Goal: Transaction & Acquisition: Purchase product/service

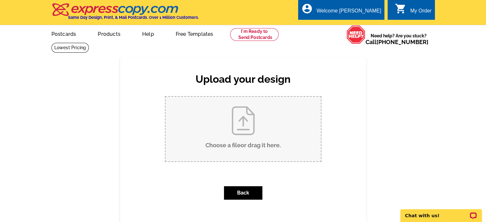
click at [235, 123] on input "Choose a file or drag it here ." at bounding box center [242, 129] width 155 height 64
type input "C:\fakepath\Klein Postcard.pdf"
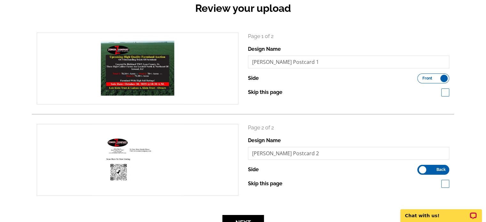
scroll to position [128, 0]
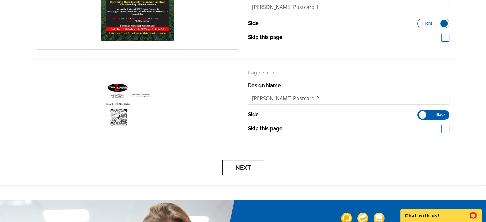
click at [249, 163] on button "Next" at bounding box center [243, 167] width 42 height 15
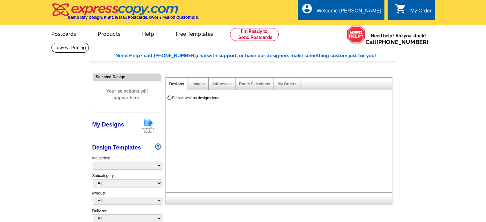
select select "785"
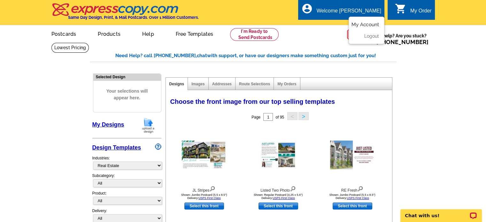
click at [365, 24] on link "My Account" at bounding box center [364, 25] width 27 height 6
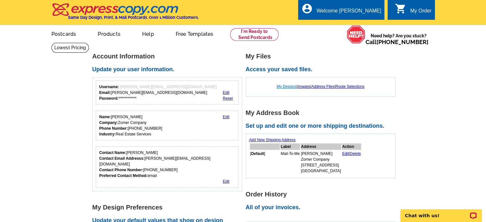
click at [284, 86] on link "My Designs" at bounding box center [287, 86] width 20 height 4
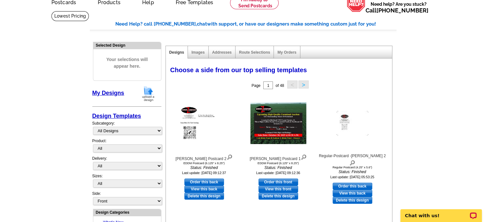
scroll to position [32, 0]
click at [272, 180] on link "Order this front" at bounding box center [278, 181] width 40 height 7
select select "14"
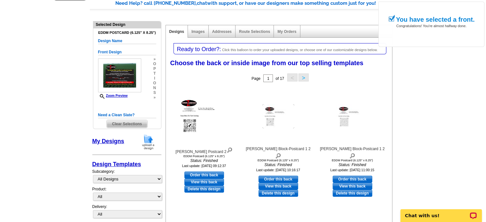
scroll to position [64, 0]
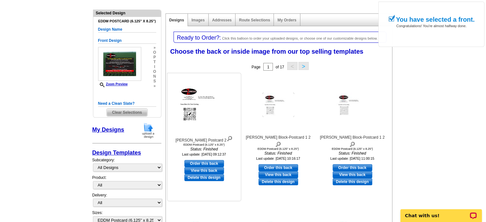
click at [204, 162] on link "Order this back" at bounding box center [204, 163] width 40 height 7
select select "front"
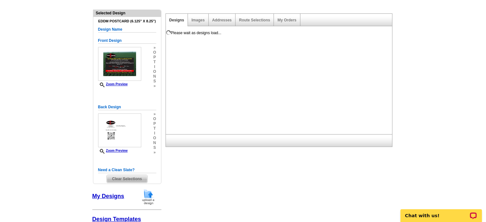
scroll to position [0, 0]
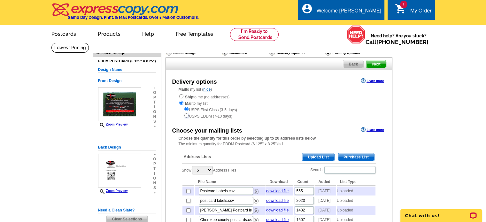
click at [186, 116] on input "radio" at bounding box center [186, 115] width 4 height 4
radio input "true"
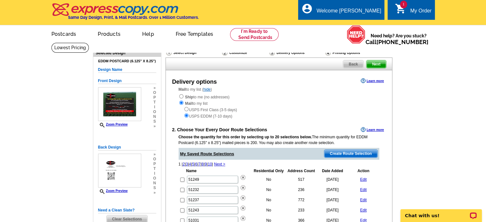
click at [347, 152] on span "Create Route Selection" at bounding box center [350, 154] width 53 height 8
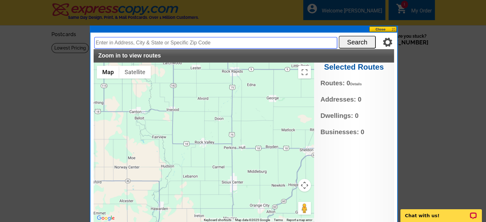
click at [121, 42] on input "text" at bounding box center [215, 42] width 243 height 11
type input "inwood, iowa"
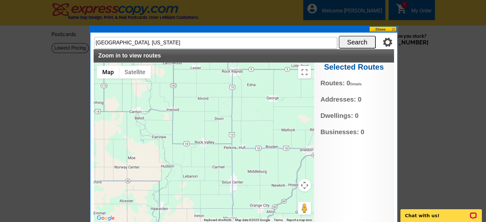
click at [356, 39] on button "Search" at bounding box center [356, 42] width 37 height 13
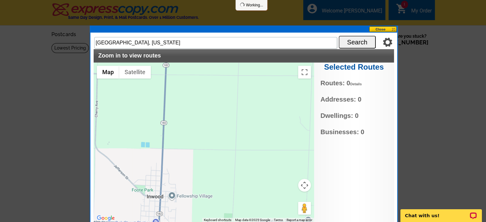
drag, startPoint x: 247, startPoint y: 128, endPoint x: 197, endPoint y: 183, distance: 74.6
click at [197, 183] on div at bounding box center [204, 143] width 220 height 160
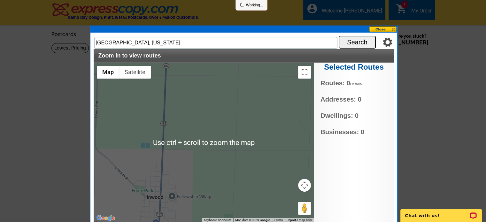
scroll to position [32, 0]
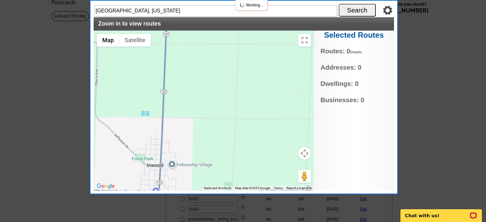
click at [305, 152] on button "Map camera controls" at bounding box center [304, 153] width 13 height 13
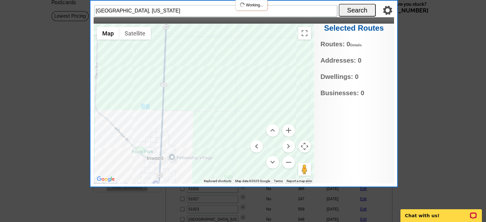
click at [290, 170] on div at bounding box center [204, 104] width 220 height 160
click at [288, 163] on button "Zoom out" at bounding box center [288, 162] width 13 height 13
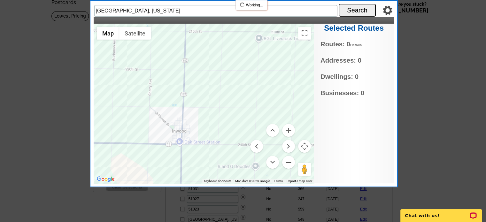
click at [287, 159] on button "Zoom out" at bounding box center [288, 162] width 13 height 13
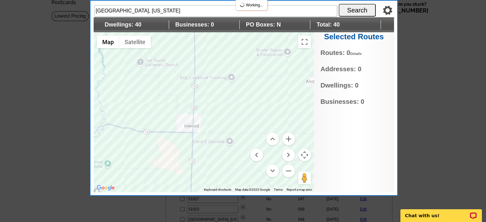
click at [231, 94] on div at bounding box center [204, 112] width 220 height 160
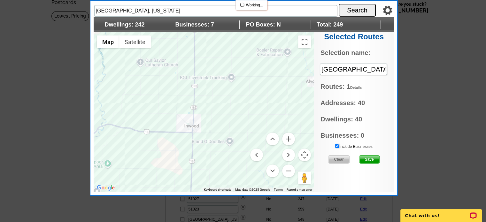
click at [229, 114] on div at bounding box center [204, 112] width 220 height 160
click at [139, 73] on div at bounding box center [204, 112] width 220 height 160
click at [368, 157] on span "Save" at bounding box center [369, 159] width 20 height 8
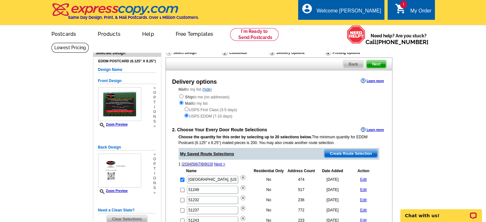
click at [348, 153] on span "Create Route Selection" at bounding box center [350, 154] width 53 height 8
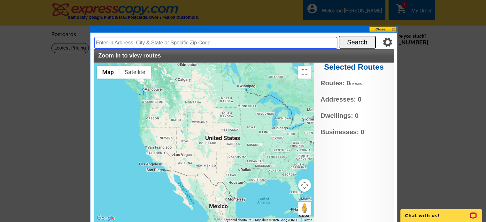
click at [166, 42] on input "text" at bounding box center [215, 42] width 243 height 11
type input "57013"
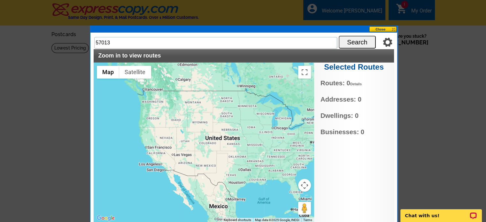
click at [351, 42] on button "Search" at bounding box center [356, 42] width 37 height 13
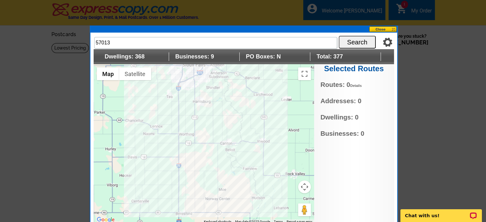
click at [225, 129] on div at bounding box center [204, 144] width 220 height 160
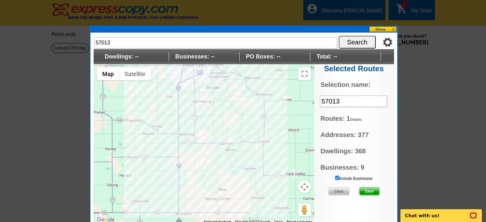
click at [372, 190] on span "Save" at bounding box center [369, 191] width 20 height 8
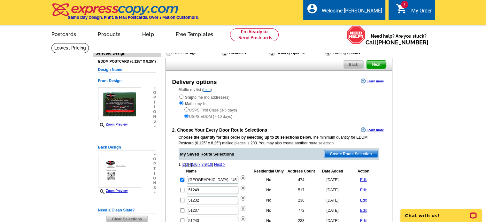
click at [351, 152] on span "Create Route Selection" at bounding box center [350, 154] width 53 height 8
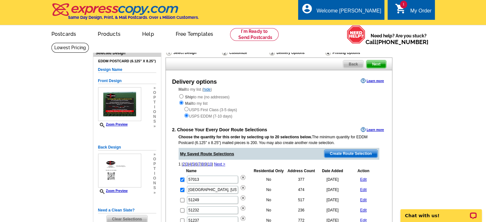
click at [344, 152] on span "Create Route Selection" at bounding box center [350, 154] width 53 height 8
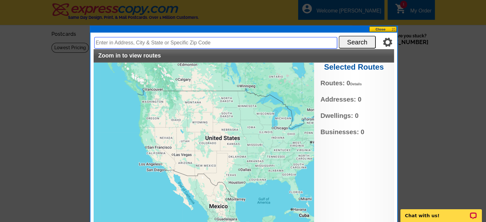
click at [151, 40] on input "text" at bounding box center [215, 42] width 243 height 11
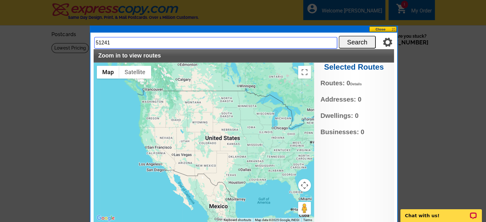
type input "51241"
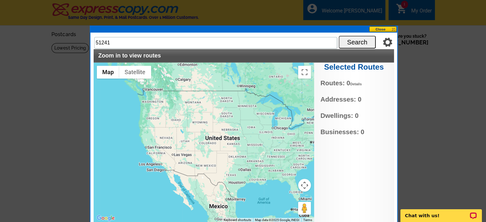
drag, startPoint x: 352, startPoint y: 47, endPoint x: 354, endPoint y: 42, distance: 4.3
click at [352, 46] on button "Search" at bounding box center [356, 42] width 37 height 13
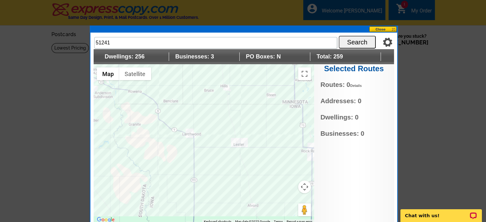
click at [221, 156] on div at bounding box center [204, 144] width 220 height 160
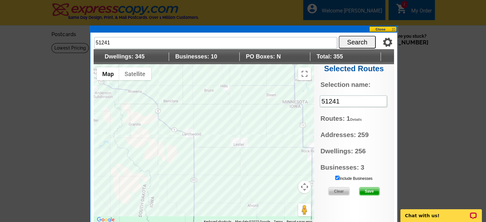
click at [222, 119] on div at bounding box center [204, 144] width 220 height 160
click at [375, 189] on span "Save" at bounding box center [369, 191] width 20 height 8
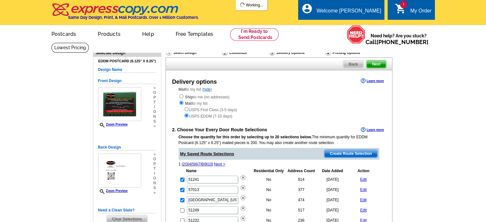
click at [340, 152] on span "Create Route Selection" at bounding box center [350, 154] width 53 height 8
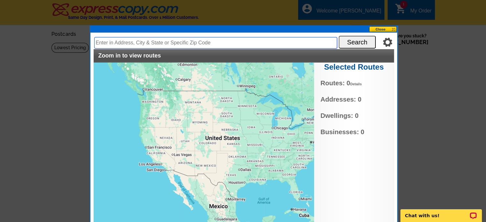
drag, startPoint x: 151, startPoint y: 45, endPoint x: 140, endPoint y: 45, distance: 10.6
click at [140, 45] on input "text" at bounding box center [215, 42] width 243 height 11
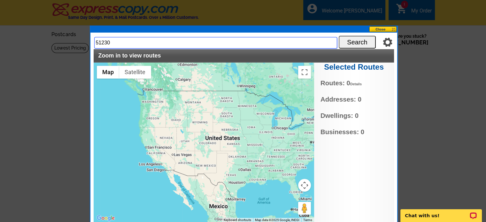
type input "51230"
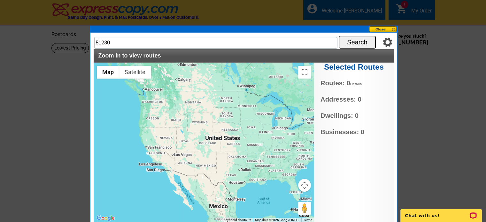
click at [361, 44] on button "Search" at bounding box center [356, 42] width 37 height 13
click at [356, 39] on button "Search" at bounding box center [356, 42] width 37 height 13
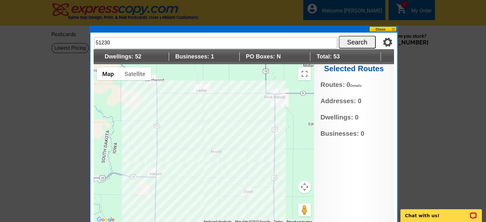
click at [197, 139] on div at bounding box center [204, 144] width 220 height 160
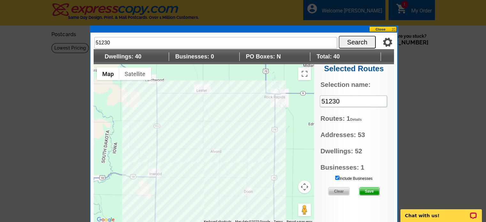
click at [201, 159] on div at bounding box center [204, 144] width 220 height 160
click at [369, 189] on span "Save" at bounding box center [369, 191] width 20 height 8
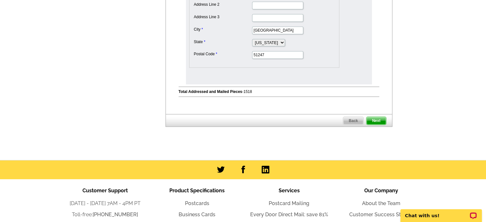
scroll to position [383, 0]
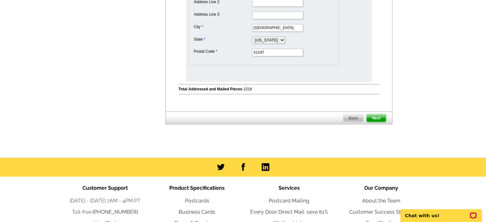
click at [370, 114] on span "Next" at bounding box center [375, 118] width 19 height 8
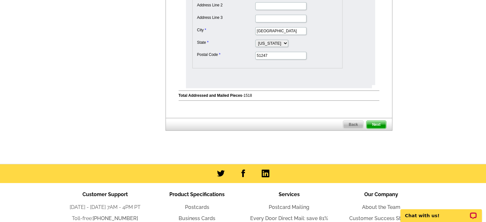
scroll to position [0, 0]
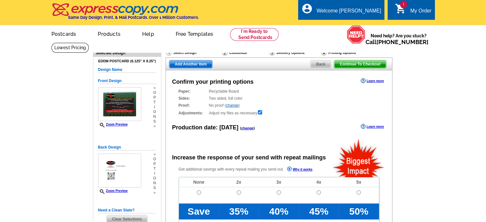
radio input "false"
click at [199, 193] on input "radio" at bounding box center [199, 192] width 4 height 4
radio input "true"
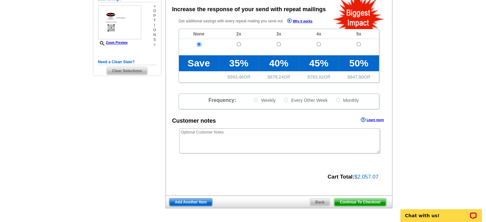
scroll to position [160, 0]
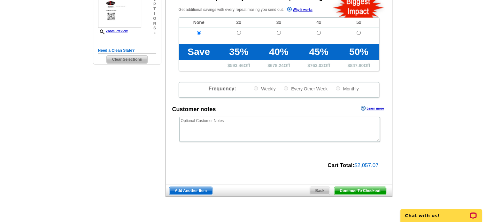
click at [351, 190] on span "Continue To Checkout" at bounding box center [359, 191] width 51 height 8
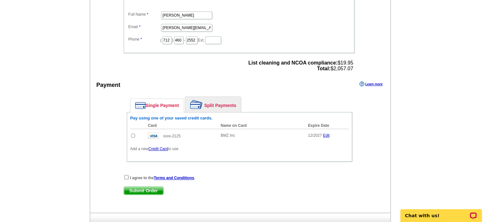
scroll to position [224, 0]
click at [133, 133] on input "radio" at bounding box center [133, 135] width 4 height 4
radio input "true"
click at [127, 174] on input "checkbox" at bounding box center [126, 176] width 4 height 4
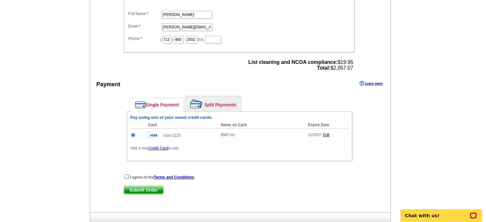
checkbox input "true"
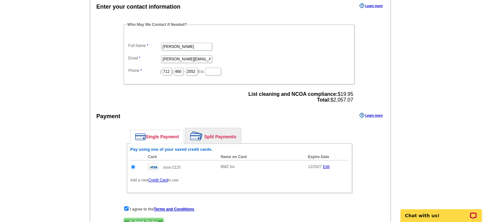
scroll to position [287, 0]
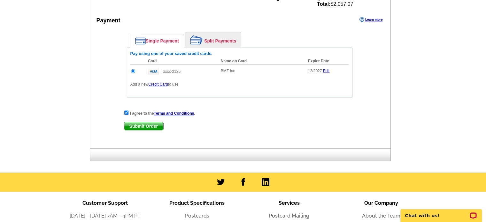
click at [151, 122] on span "Submit Order" at bounding box center [143, 126] width 39 height 8
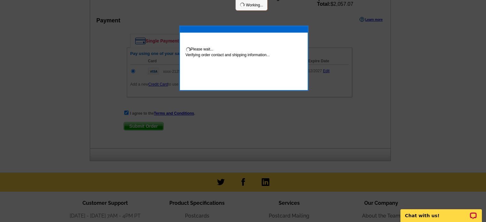
scroll to position [319, 0]
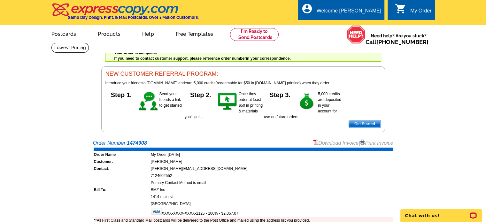
drag, startPoint x: 380, startPoint y: 142, endPoint x: 372, endPoint y: 195, distance: 53.9
click at [380, 142] on link "Print Invoice" at bounding box center [376, 142] width 33 height 5
click at [362, 8] on div "Welcome [PERSON_NAME]" at bounding box center [348, 12] width 64 height 9
click at [252, 31] on link at bounding box center [254, 34] width 49 height 13
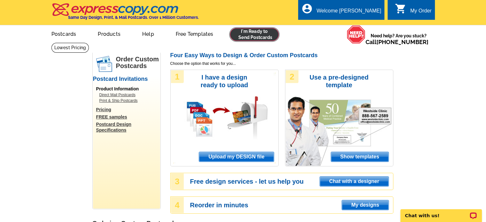
click at [251, 32] on link at bounding box center [254, 34] width 49 height 13
click at [243, 157] on span "Upload my DESIGN file" at bounding box center [236, 157] width 74 height 10
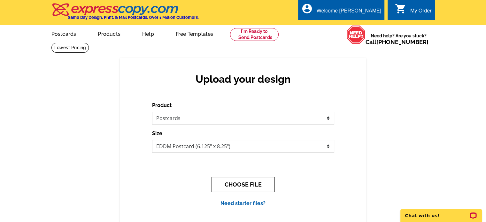
click at [259, 178] on button "CHOOSE FILE" at bounding box center [242, 184] width 63 height 15
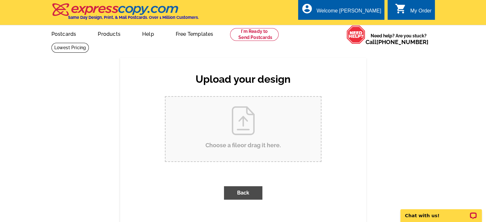
click at [251, 121] on input "Choose a file or drag it here ." at bounding box center [242, 129] width 155 height 64
type input "C:\fakepath\Byker Postcard.pdf"
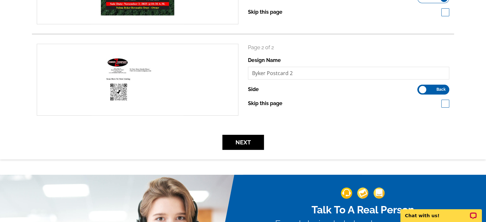
scroll to position [160, 0]
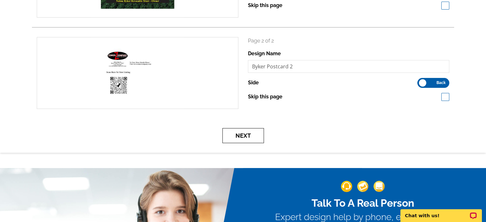
click at [237, 135] on button "Next" at bounding box center [243, 135] width 42 height 15
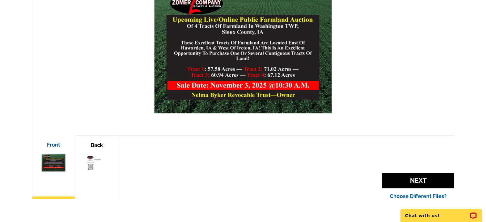
scroll to position [160, 0]
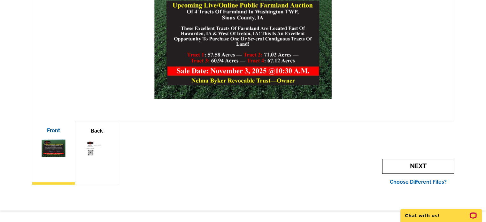
click at [411, 165] on span "Next" at bounding box center [418, 166] width 72 height 15
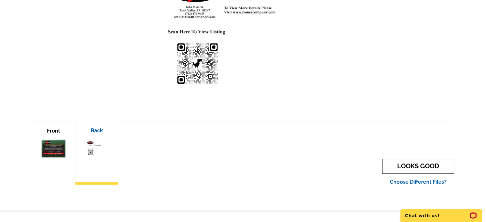
click at [411, 165] on link "LOOKS GOOD" at bounding box center [418, 166] width 72 height 15
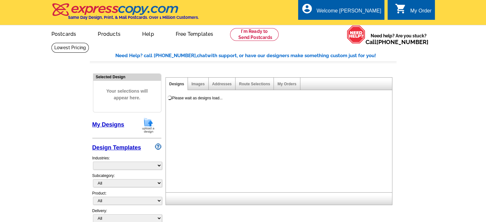
select select "785"
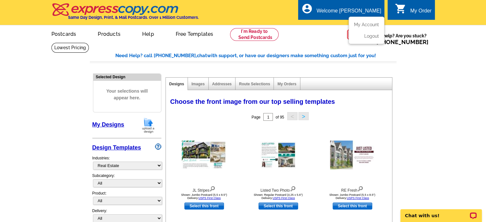
click at [369, 13] on div "Welcome [PERSON_NAME]" at bounding box center [348, 12] width 64 height 9
click at [363, 26] on link "My Account" at bounding box center [364, 25] width 27 height 6
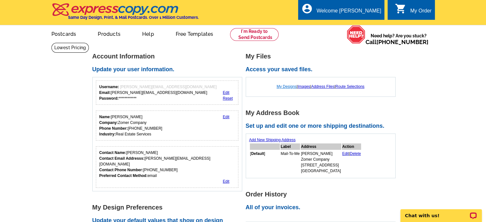
click at [288, 87] on link "My Designs" at bounding box center [287, 86] width 20 height 4
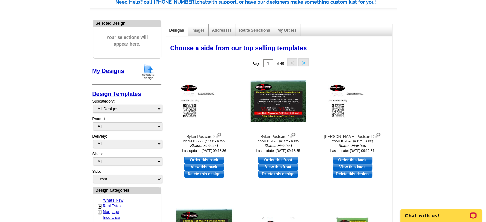
scroll to position [64, 0]
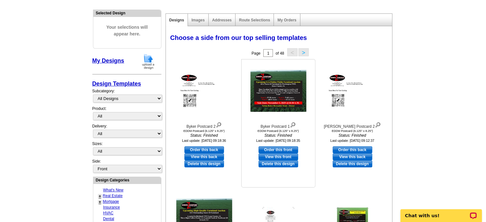
click at [271, 149] on link "Order this front" at bounding box center [278, 149] width 40 height 7
select select "14"
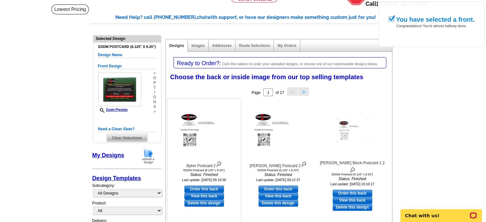
scroll to position [96, 0]
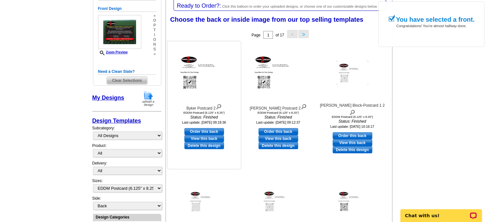
click at [199, 132] on link "Order this back" at bounding box center [204, 131] width 40 height 7
select select "front"
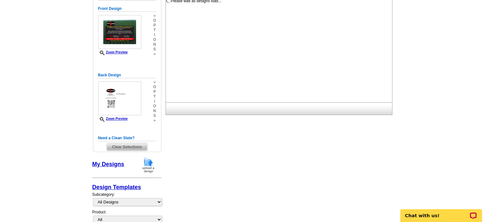
scroll to position [0, 0]
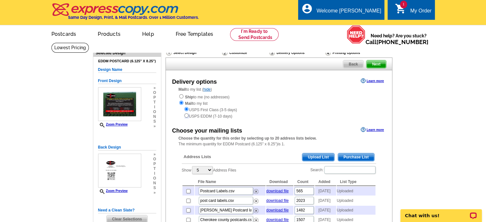
click at [186, 115] on input "radio" at bounding box center [186, 115] width 4 height 4
radio input "true"
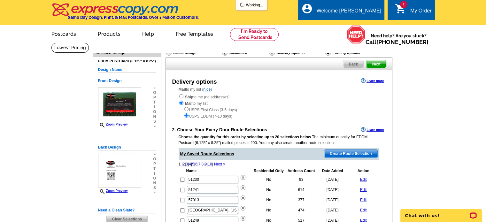
scroll to position [32, 0]
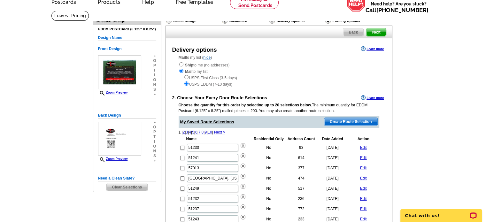
click at [342, 123] on span "Create Route Selection" at bounding box center [350, 122] width 53 height 8
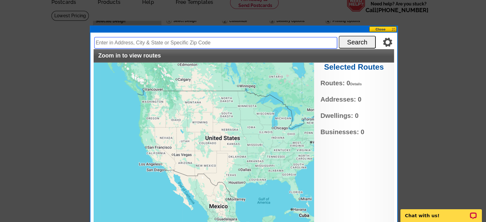
click at [135, 39] on input "text" at bounding box center [215, 42] width 243 height 11
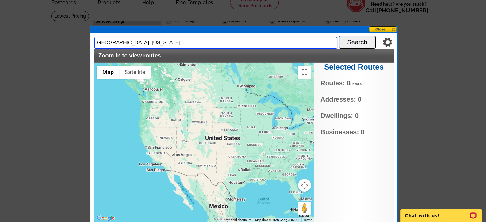
type input "[GEOGRAPHIC_DATA], [US_STATE]"
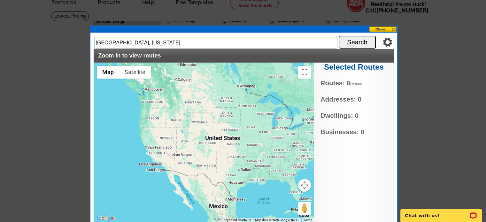
click at [358, 43] on button "Search" at bounding box center [356, 42] width 37 height 13
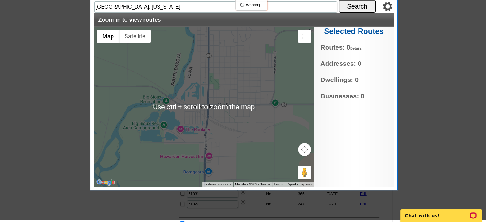
scroll to position [64, 0]
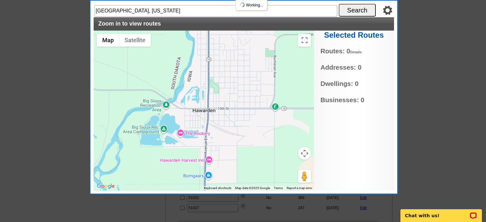
click at [306, 150] on button "Map camera controls" at bounding box center [304, 153] width 13 height 13
click at [287, 170] on button "Zoom out" at bounding box center [288, 169] width 13 height 13
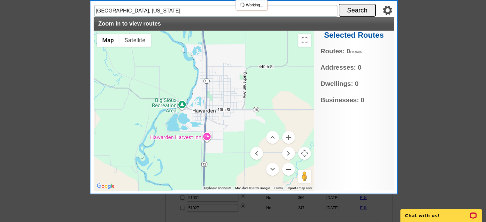
click at [287, 170] on button "Zoom out" at bounding box center [288, 169] width 13 height 13
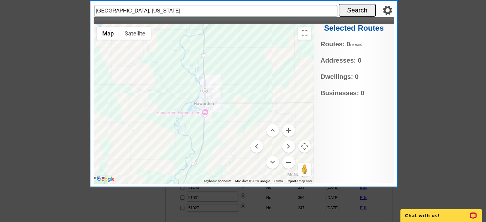
click at [286, 165] on button "Zoom out" at bounding box center [288, 162] width 13 height 13
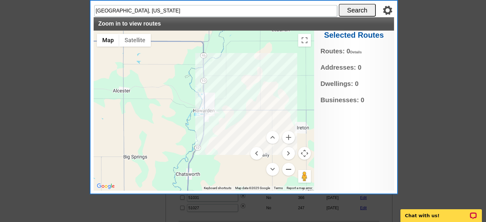
click at [286, 165] on button "Zoom out" at bounding box center [288, 169] width 13 height 13
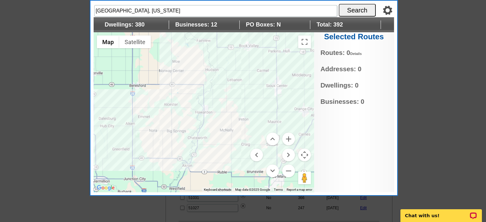
click at [224, 98] on div at bounding box center [204, 112] width 220 height 160
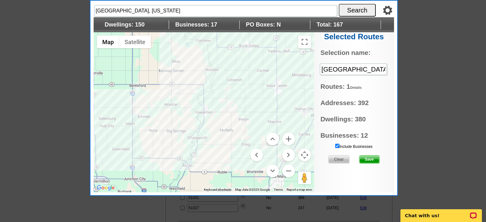
click at [227, 120] on div at bounding box center [204, 112] width 220 height 160
click at [371, 156] on span "Save" at bounding box center [369, 159] width 20 height 8
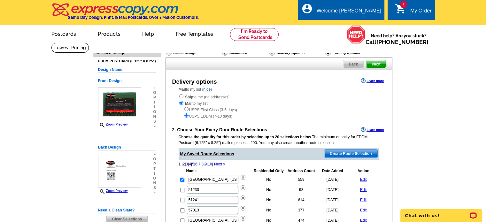
click at [338, 152] on span "Create Route Selection" at bounding box center [350, 154] width 53 height 8
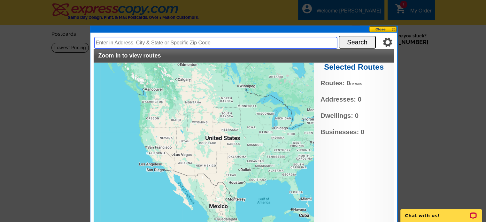
click at [148, 44] on input "text" at bounding box center [215, 42] width 243 height 11
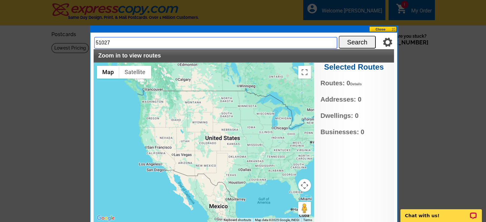
type input "51027"
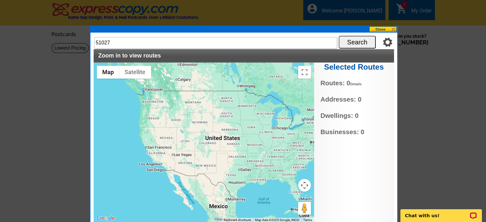
click at [365, 39] on button "Search" at bounding box center [356, 42] width 37 height 13
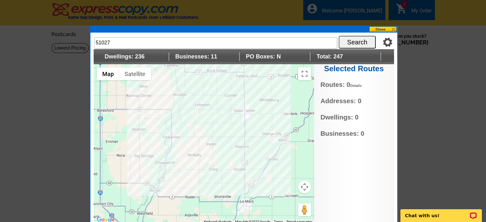
click at [234, 136] on div at bounding box center [204, 144] width 220 height 160
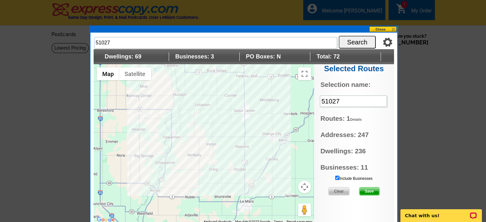
click at [201, 165] on div at bounding box center [204, 144] width 220 height 160
click at [368, 188] on span "Save" at bounding box center [369, 191] width 20 height 8
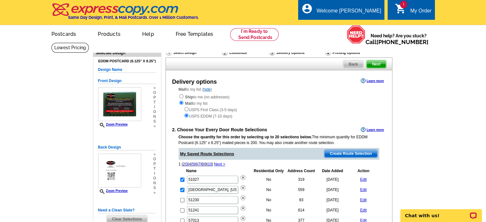
click at [346, 154] on span "Create Route Selection" at bounding box center [350, 154] width 53 height 8
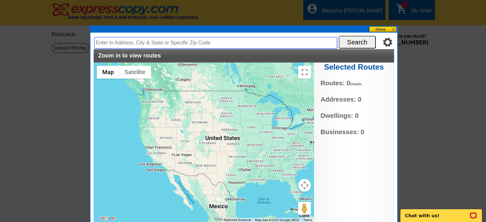
click at [207, 42] on input "text" at bounding box center [215, 42] width 243 height 11
type input "51001"
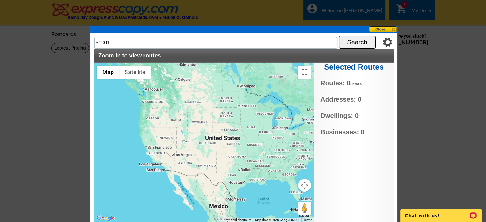
click at [354, 44] on button "Search" at bounding box center [356, 42] width 37 height 13
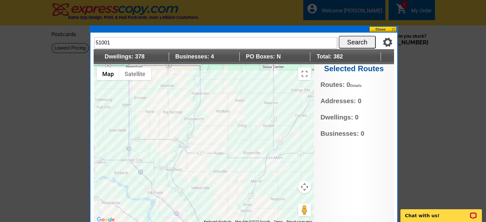
click at [215, 151] on div at bounding box center [204, 144] width 220 height 160
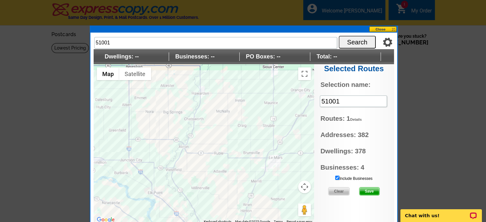
click at [372, 187] on link "Save" at bounding box center [369, 191] width 20 height 8
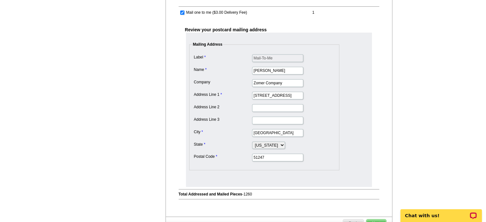
scroll to position [351, 0]
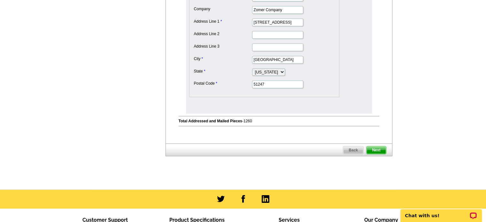
click at [376, 146] on span "Next" at bounding box center [375, 150] width 19 height 8
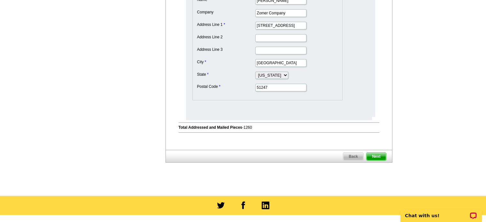
scroll to position [0, 0]
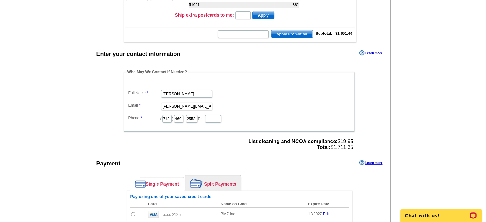
scroll to position [192, 0]
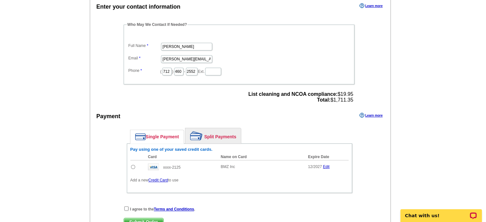
click at [133, 165] on input "radio" at bounding box center [133, 167] width 4 height 4
radio input "true"
click at [125, 207] on div "I agree to the Terms and Conditions ." at bounding box center [239, 209] width 231 height 6
click at [126, 206] on input "checkbox" at bounding box center [126, 208] width 4 height 4
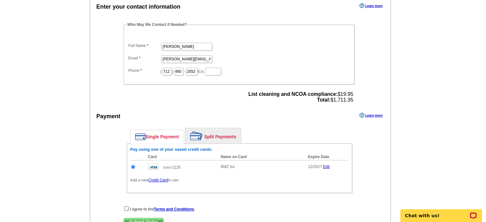
checkbox input "true"
click at [141, 218] on span "Submit Order" at bounding box center [143, 222] width 39 height 8
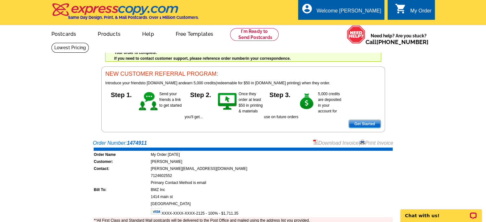
drag, startPoint x: 377, startPoint y: 141, endPoint x: 367, endPoint y: 191, distance: 51.0
click at [377, 141] on link "Print Invoice" at bounding box center [376, 142] width 33 height 5
click at [249, 34] on link at bounding box center [254, 34] width 49 height 13
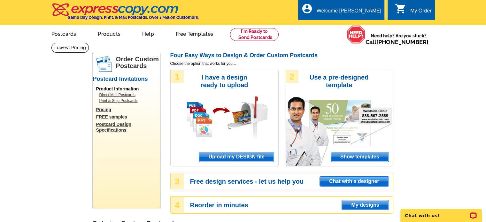
click at [228, 152] on div "1 I have a design ready to upload Upload my DESIGN file" at bounding box center [224, 118] width 108 height 97
click at [229, 155] on span "Upload my DESIGN file" at bounding box center [236, 157] width 74 height 10
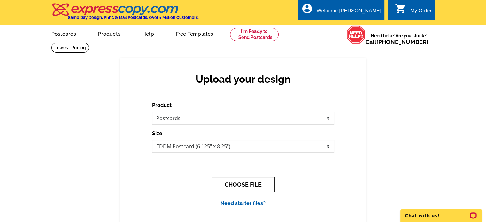
click at [242, 182] on button "CHOOSE FILE" at bounding box center [242, 184] width 63 height 15
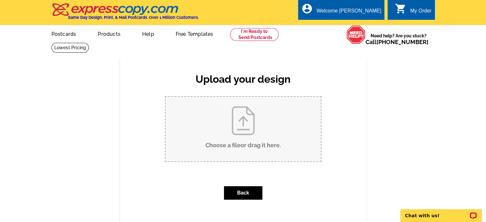
click at [241, 119] on input "Choose a file or drag it here ." at bounding box center [242, 129] width 155 height 64
type input "C:\fakepath\Regular-Postcard -[PERSON_NAME].pdf"
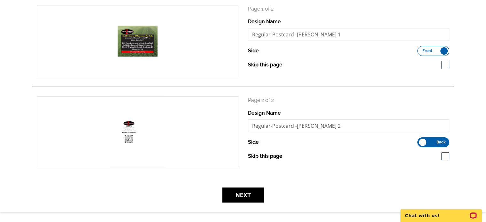
scroll to position [128, 0]
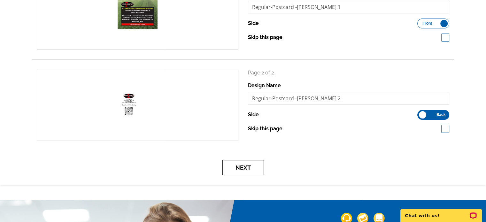
click at [253, 164] on button "Next" at bounding box center [243, 167] width 42 height 15
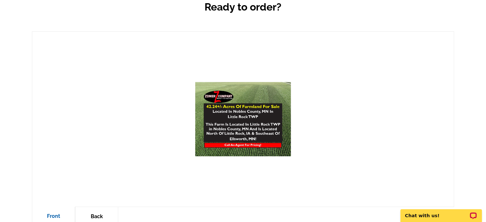
scroll to position [160, 0]
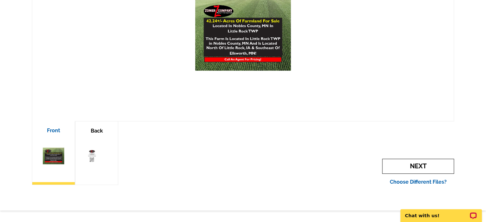
click at [396, 164] on span "Next" at bounding box center [418, 166] width 72 height 15
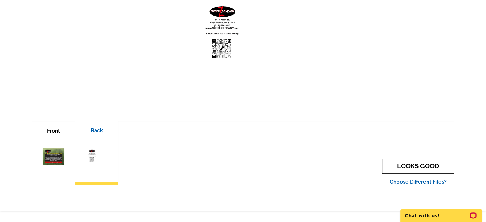
click at [396, 166] on link "LOOKS GOOD" at bounding box center [418, 166] width 72 height 15
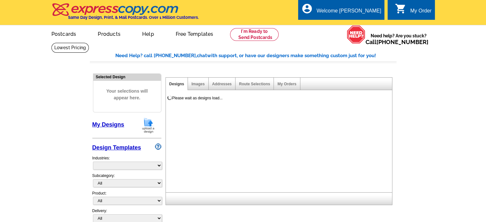
select select "785"
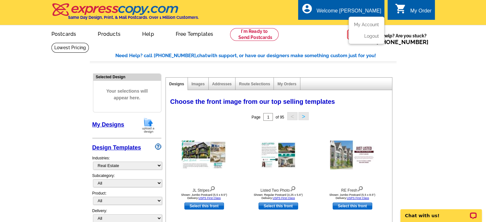
click at [361, 28] on li "My Account" at bounding box center [366, 26] width 34 height 8
click at [363, 24] on link "My Account" at bounding box center [364, 25] width 27 height 6
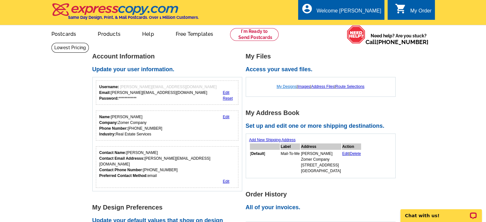
click at [286, 84] on link "My Designs" at bounding box center [287, 86] width 20 height 4
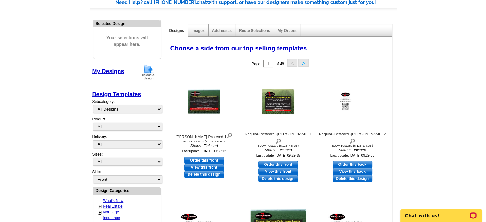
scroll to position [64, 0]
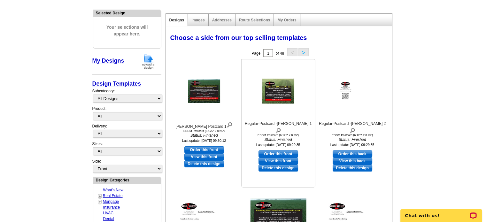
click at [278, 150] on link "Order this front" at bounding box center [278, 153] width 40 height 7
select select "14"
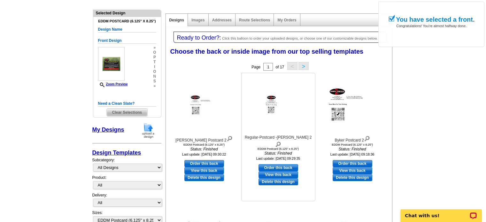
click at [275, 164] on link "Order this back" at bounding box center [278, 167] width 40 height 7
select select "front"
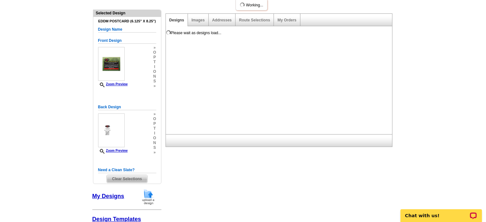
scroll to position [0, 0]
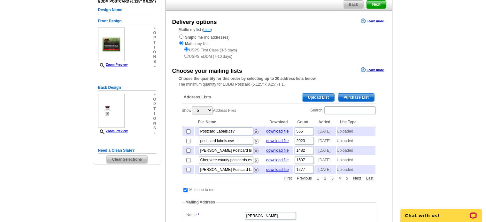
scroll to position [64, 0]
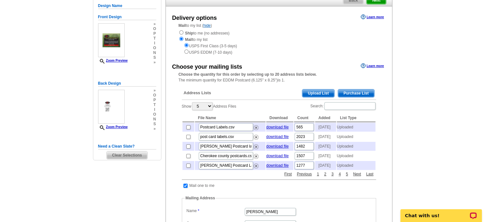
click at [322, 93] on span "Upload List" at bounding box center [318, 93] width 32 height 8
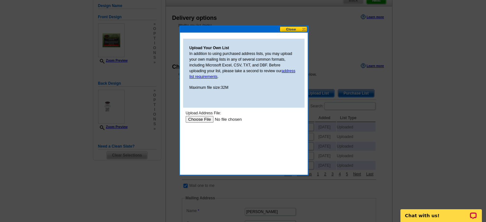
scroll to position [0, 0]
click at [199, 120] on input "file" at bounding box center [225, 119] width 81 height 7
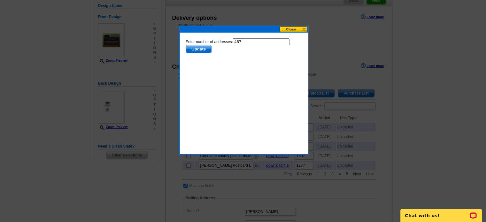
click at [195, 46] on span "Update" at bounding box center [198, 49] width 25 height 8
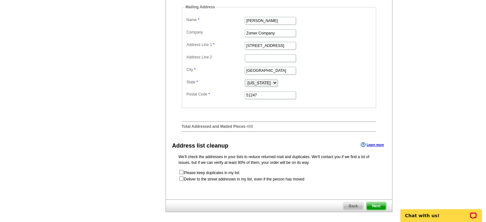
scroll to position [255, 0]
click at [180, 180] on input "checkbox" at bounding box center [181, 178] width 4 height 4
checkbox input "true"
radio input "true"
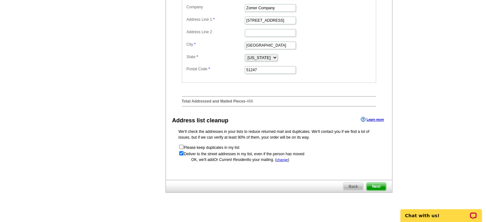
scroll to position [351, 0]
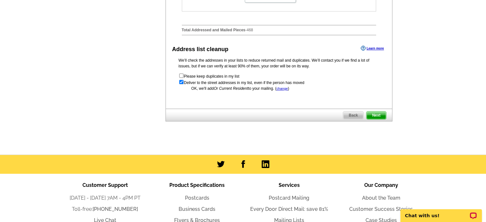
click at [374, 119] on span "Next" at bounding box center [375, 115] width 19 height 8
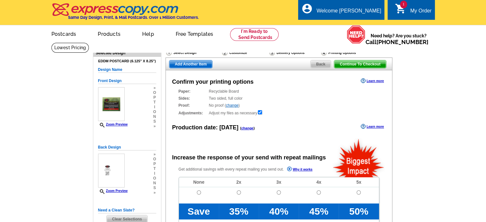
radio input "false"
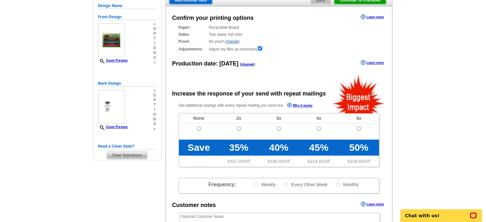
click at [194, 128] on td at bounding box center [199, 131] width 40 height 16
click at [200, 127] on input "radio" at bounding box center [199, 128] width 4 height 4
radio input "true"
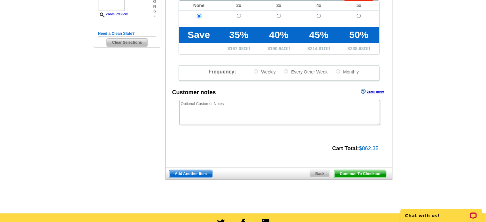
scroll to position [192, 0]
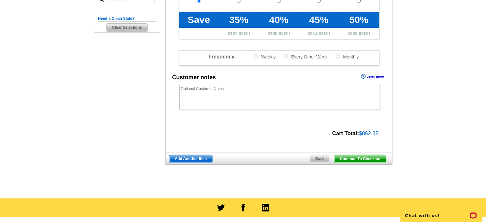
click at [349, 158] on span "Continue To Checkout" at bounding box center [359, 159] width 51 height 8
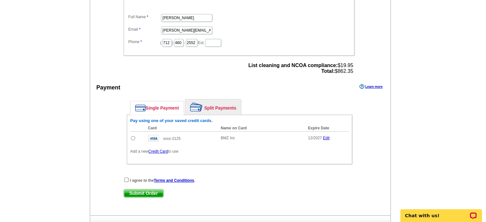
scroll to position [255, 0]
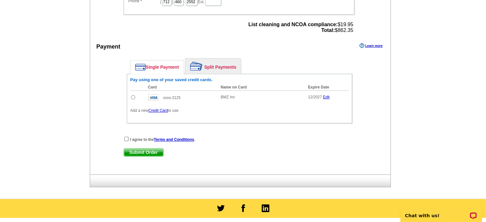
click at [133, 95] on input "radio" at bounding box center [133, 97] width 4 height 4
radio input "true"
click at [128, 133] on div "Enter your contact information Learn more Who May We Contact If Needed? Full Na…" at bounding box center [240, 53] width 300 height 242
click at [128, 137] on input "checkbox" at bounding box center [126, 139] width 4 height 4
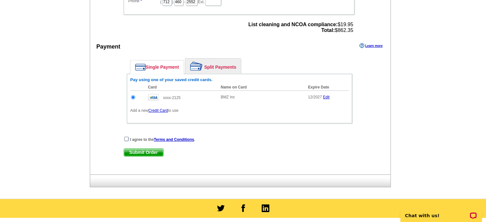
checkbox input "true"
click at [151, 149] on span "Submit Order" at bounding box center [143, 152] width 39 height 8
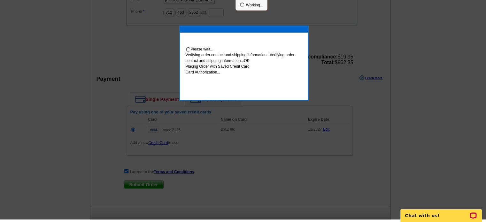
scroll to position [253, 0]
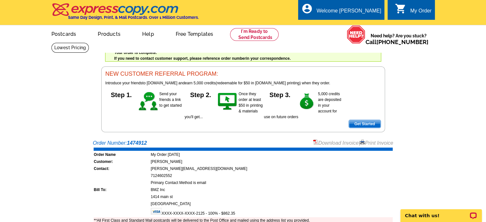
click at [383, 144] on link "Print Invoice" at bounding box center [376, 142] width 33 height 5
